Goal: Check status: Verify the current state of an ongoing process or item

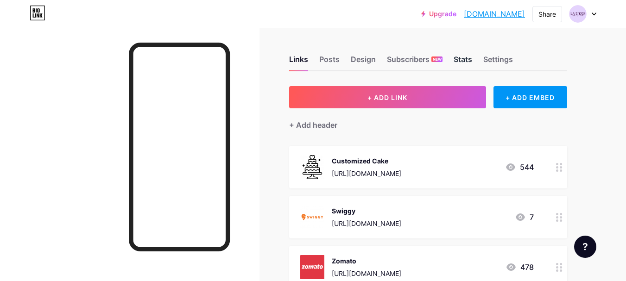
click at [468, 59] on div "Stats" at bounding box center [463, 62] width 19 height 17
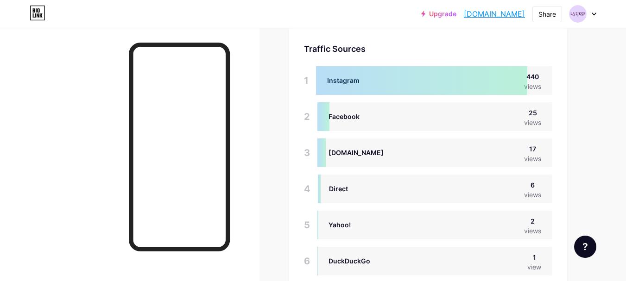
scroll to position [783, 0]
drag, startPoint x: 317, startPoint y: 80, endPoint x: 335, endPoint y: 80, distance: 18.1
click at [335, 80] on div at bounding box center [421, 81] width 211 height 29
drag, startPoint x: 329, startPoint y: 121, endPoint x: 339, endPoint y: 121, distance: 10.2
click at [339, 121] on div "Facebook 25 views" at bounding box center [434, 117] width 235 height 29
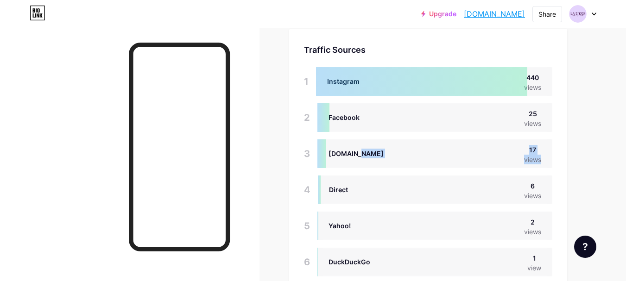
drag, startPoint x: 325, startPoint y: 156, endPoint x: 368, endPoint y: 157, distance: 43.1
click at [368, 157] on div "[DOMAIN_NAME] 17 views" at bounding box center [434, 153] width 235 height 29
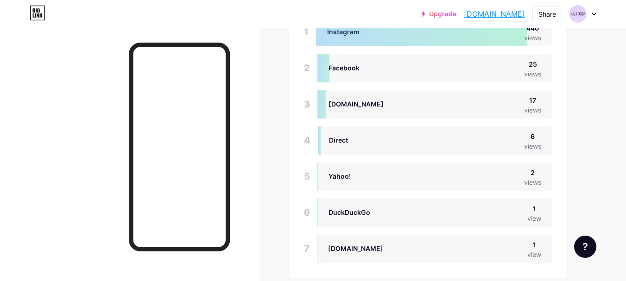
scroll to position [875, 0]
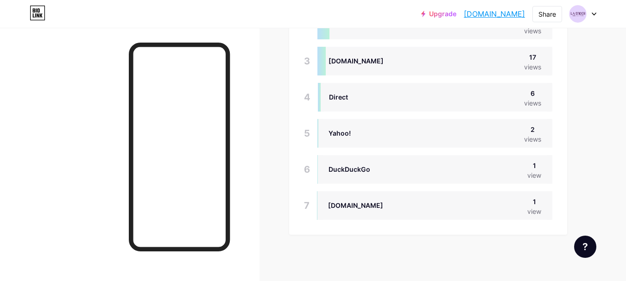
click at [326, 94] on div "Direct 6 views" at bounding box center [435, 97] width 234 height 29
click at [327, 126] on div "Yahoo! 2 views" at bounding box center [434, 133] width 235 height 29
drag, startPoint x: 329, startPoint y: 173, endPoint x: 375, endPoint y: 169, distance: 46.1
click at [375, 169] on div "DuckDuckGo 1 view" at bounding box center [434, 169] width 235 height 29
click at [351, 202] on div "[DOMAIN_NAME]" at bounding box center [355, 206] width 55 height 10
